Goal: Find specific page/section: Find specific page/section

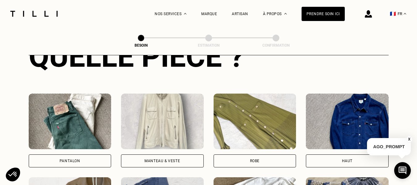
scroll to position [294, 0]
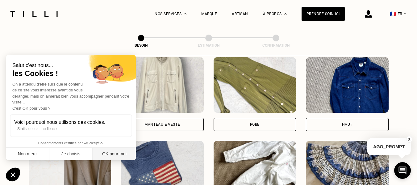
click at [128, 152] on button "OK pour moi" at bounding box center [114, 154] width 43 height 13
checkbox input "true"
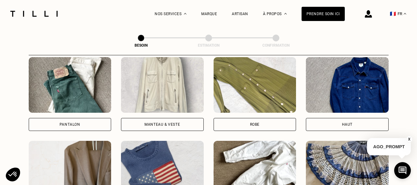
click at [67, 122] on div "Pantalon" at bounding box center [70, 124] width 83 height 13
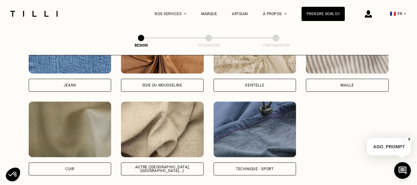
scroll to position [723, 0]
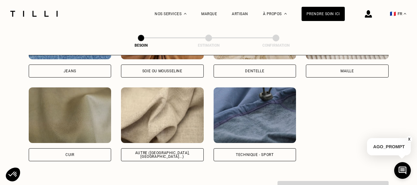
click at [173, 148] on div "Autre ([GEOGRAPHIC_DATA], [GEOGRAPHIC_DATA]...)" at bounding box center [162, 154] width 83 height 13
select select "FR"
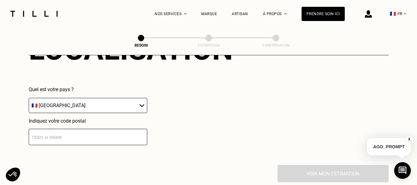
scroll to position [892, 0]
click at [134, 132] on input "number" at bounding box center [88, 136] width 119 height 16
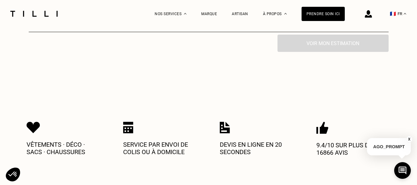
scroll to position [1046, 0]
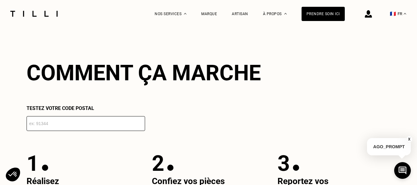
scroll to position [62, 0]
